Goal: Navigation & Orientation: Find specific page/section

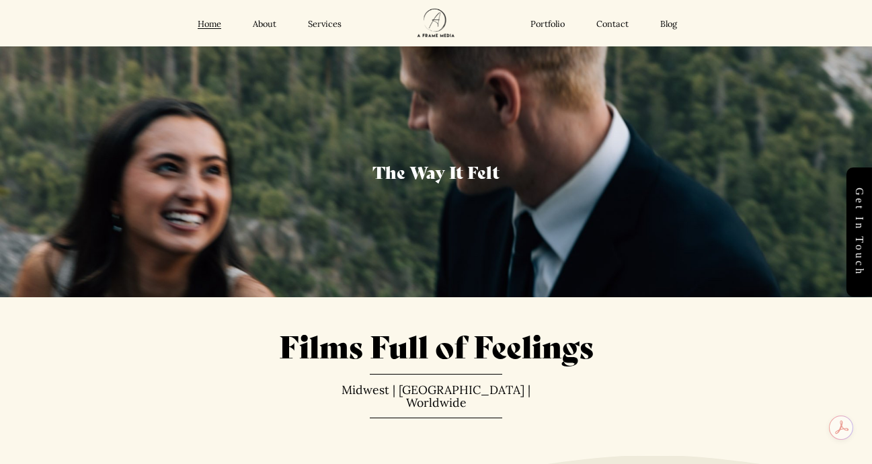
click at [262, 23] on link "About" at bounding box center [265, 24] width 24 height 11
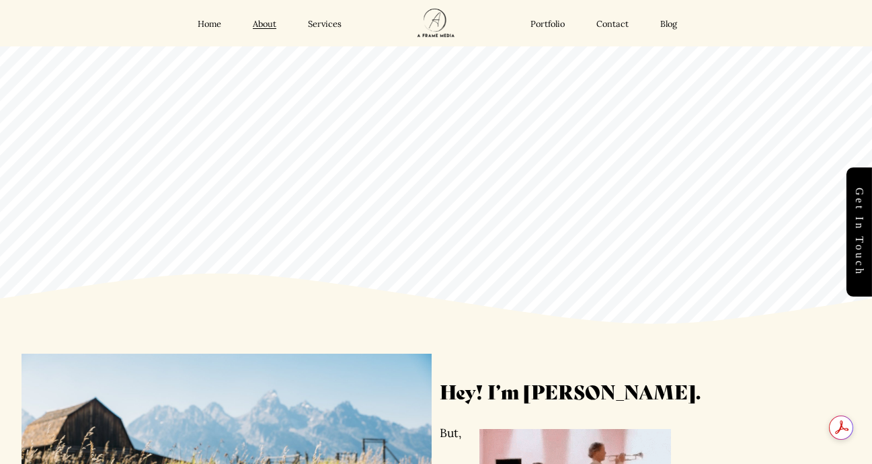
click at [263, 24] on link "About" at bounding box center [265, 24] width 24 height 11
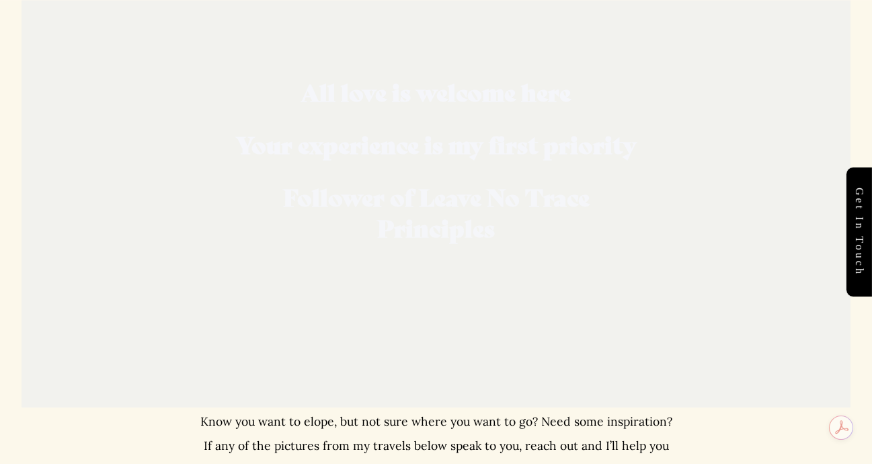
scroll to position [1743, 0]
